Goal: Information Seeking & Learning: Learn about a topic

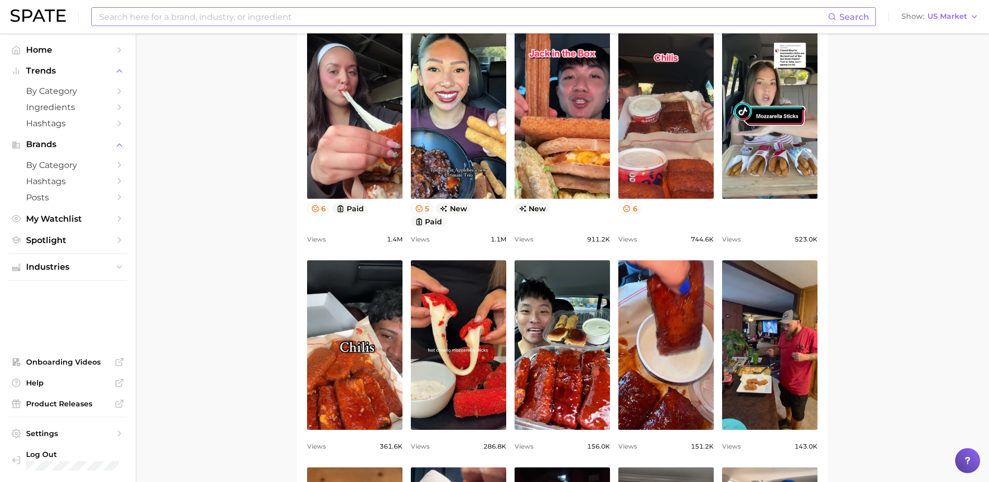
click at [152, 22] on input at bounding box center [463, 17] width 730 height 18
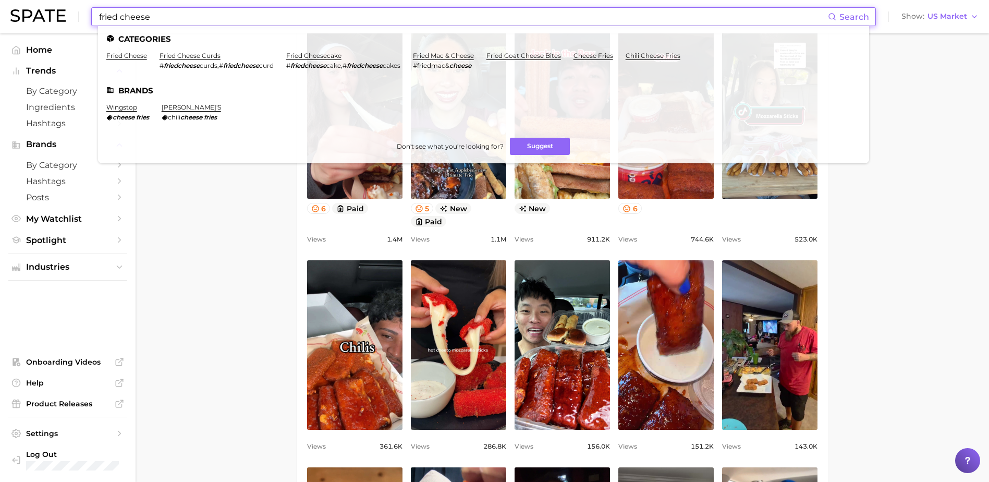
type input "fried cheese"
click at [120, 50] on ul "Categories fried cheese fried cheese curds # friedcheese curds , # friedcheese …" at bounding box center [483, 94] width 771 height 137
click at [120, 54] on link "fried cheese" at bounding box center [126, 56] width 41 height 8
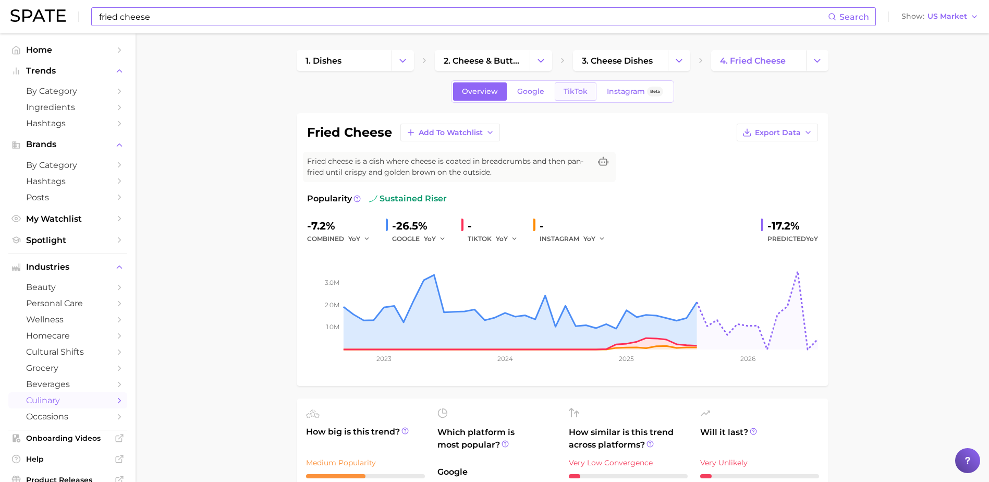
click at [563, 94] on span "TikTok" at bounding box center [575, 91] width 24 height 9
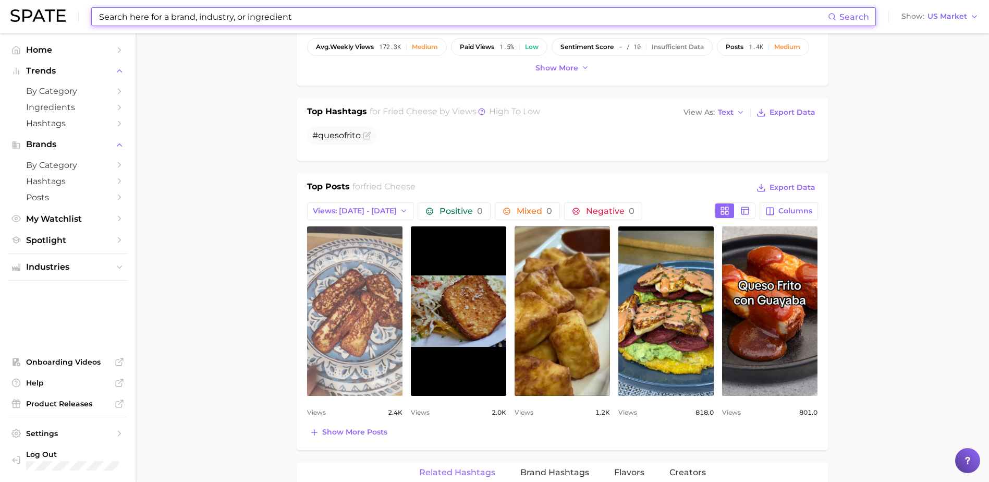
scroll to position [469, 0]
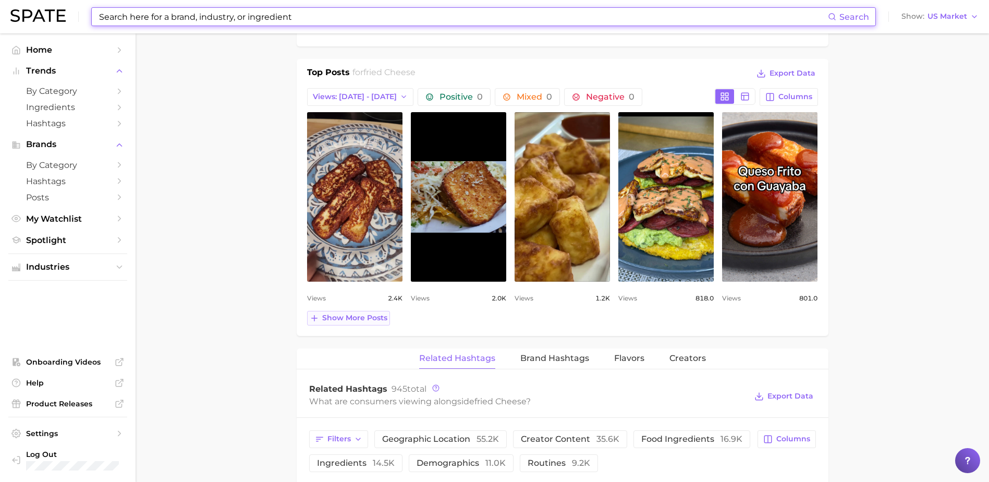
click at [355, 319] on span "Show more posts" at bounding box center [354, 317] width 65 height 9
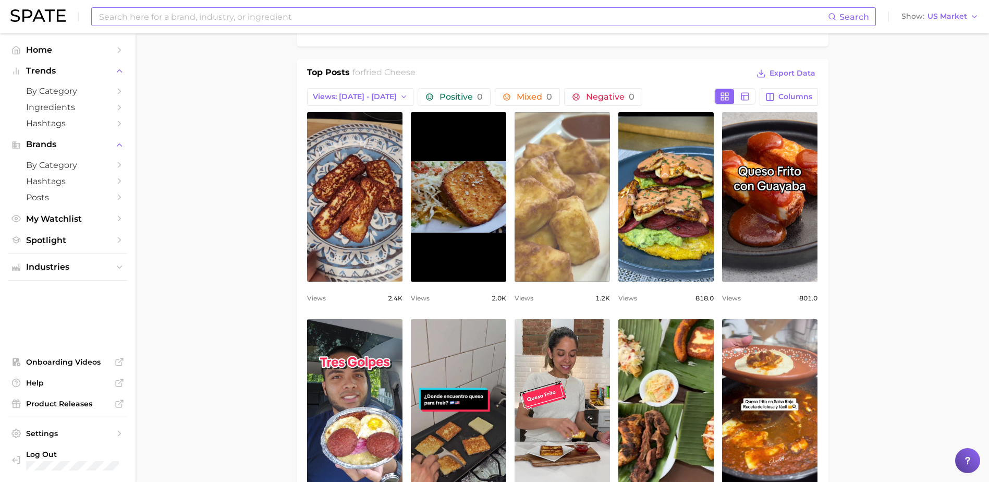
click at [549, 236] on link "view post on TikTok" at bounding box center [561, 196] width 95 height 169
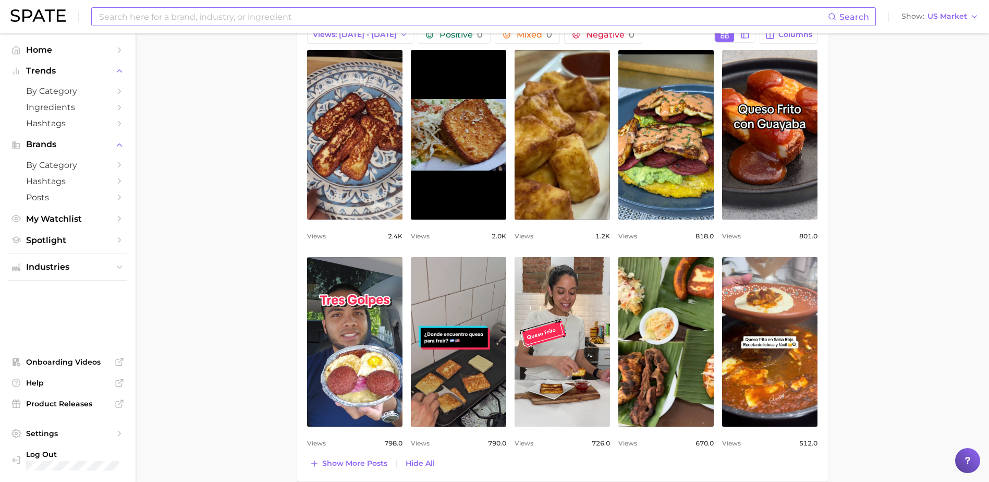
scroll to position [678, 0]
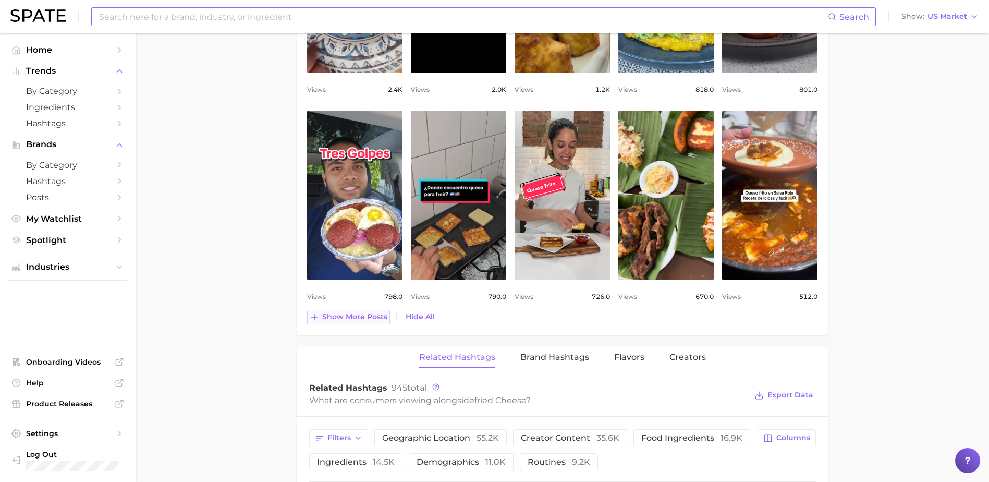
click at [340, 319] on span "Show more posts" at bounding box center [354, 316] width 65 height 9
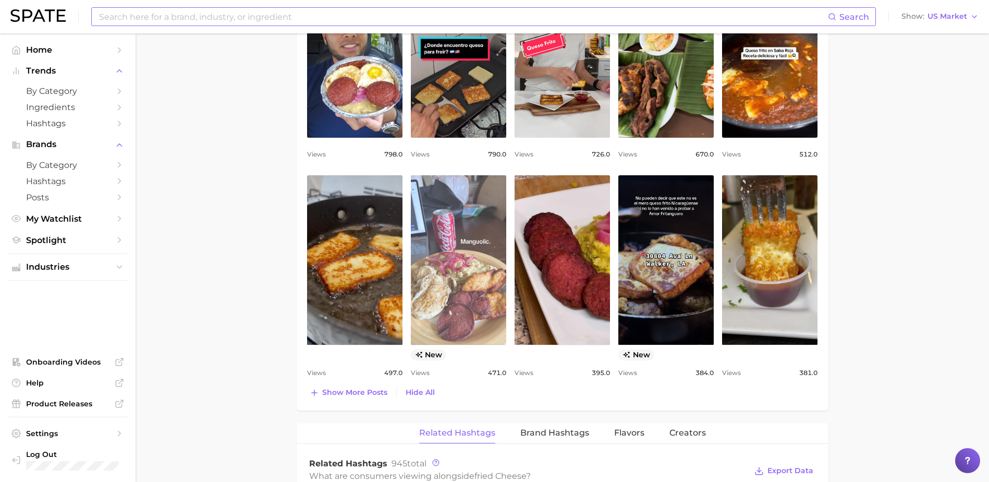
scroll to position [834, 0]
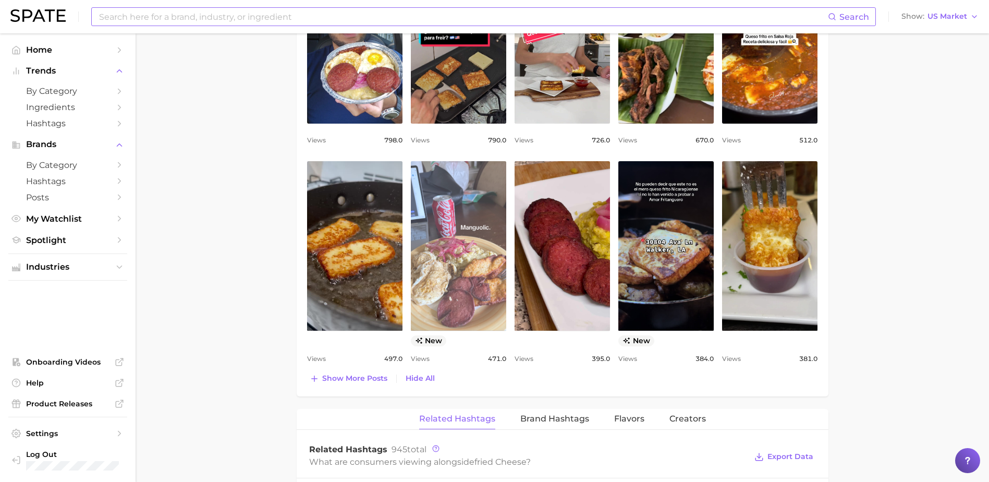
click at [470, 303] on link "view post on TikTok" at bounding box center [458, 245] width 95 height 169
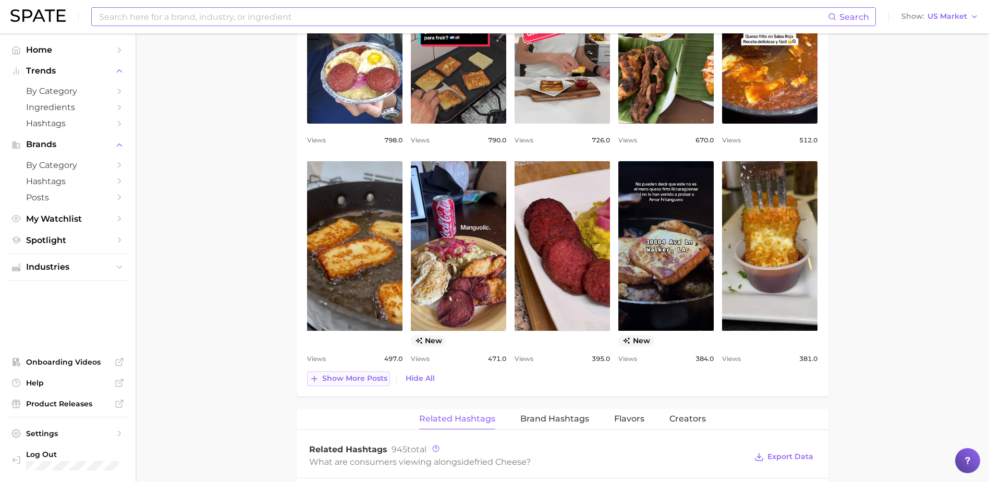
click at [352, 381] on span "Show more posts" at bounding box center [354, 378] width 65 height 9
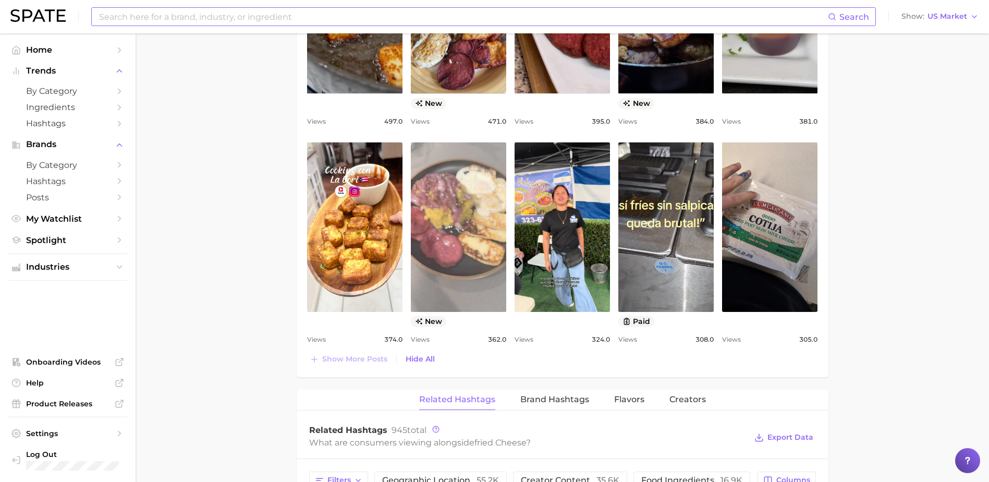
scroll to position [1095, 0]
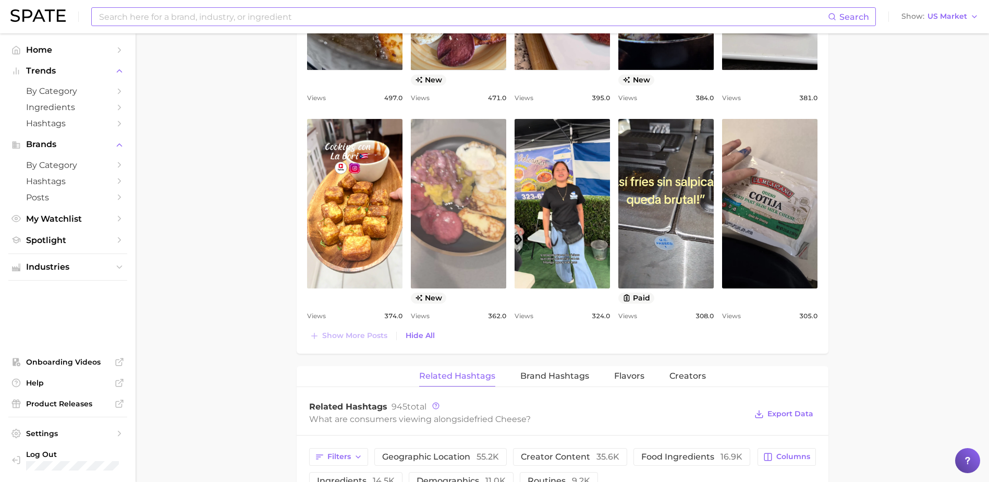
click at [453, 245] on link "view post on TikTok" at bounding box center [458, 203] width 95 height 169
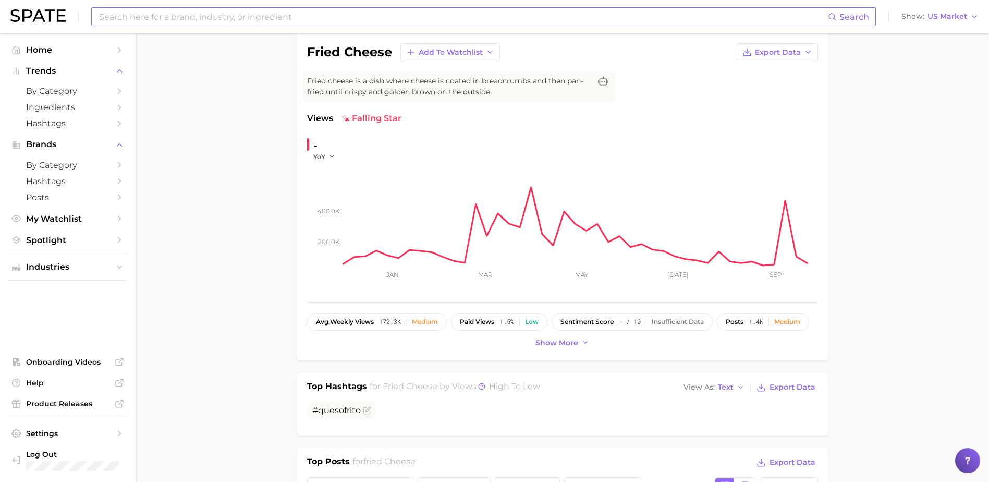
scroll to position [52, 0]
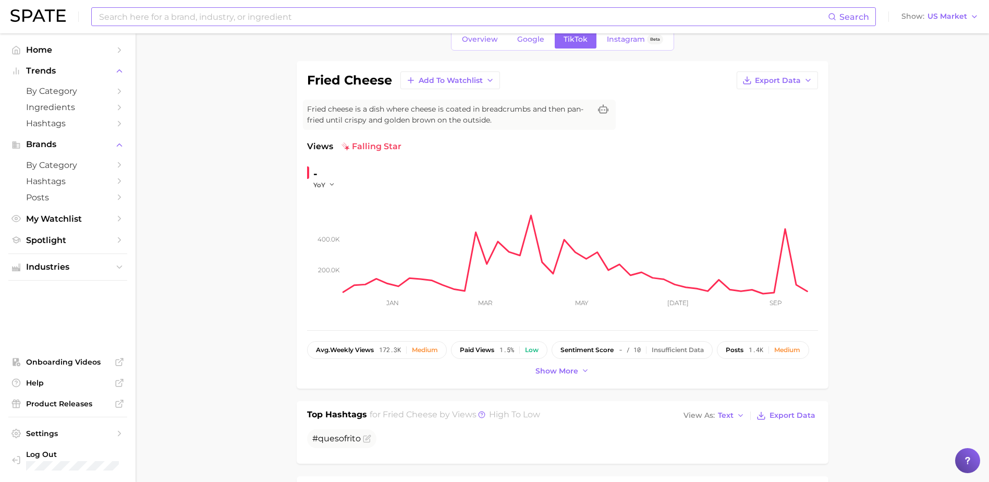
click at [260, 22] on input at bounding box center [463, 17] width 730 height 18
type input "c"
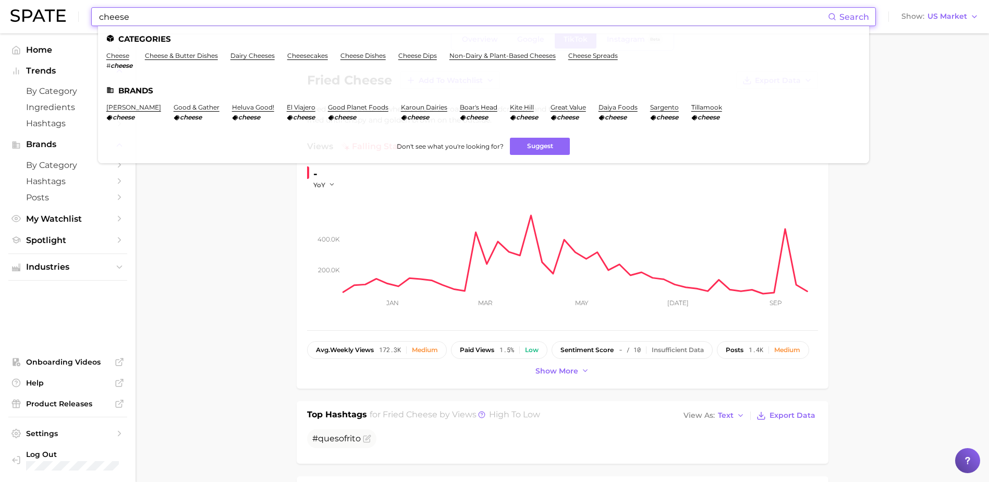
type input "cheese"
